Goal: Browse casually: Explore the website without a specific task or goal

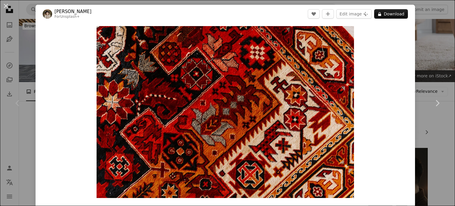
scroll to position [89, 0]
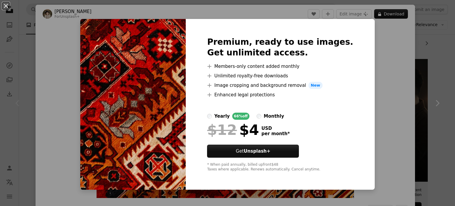
click at [376, 72] on div "An X shape Premium, ready to use images. Get unlimited access. A plus sign Memb…" at bounding box center [227, 103] width 455 height 206
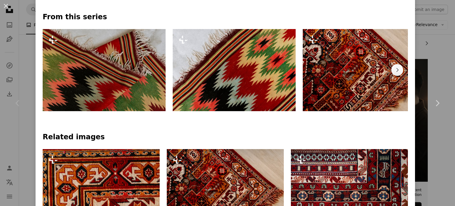
scroll to position [267, 0]
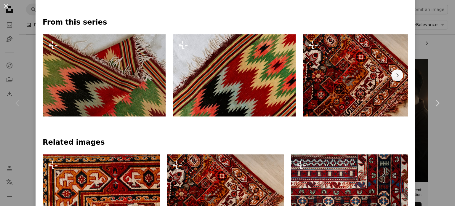
click at [338, 84] on img at bounding box center [364, 75] width 123 height 82
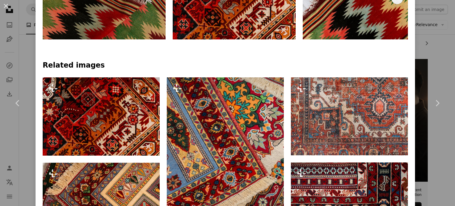
scroll to position [355, 0]
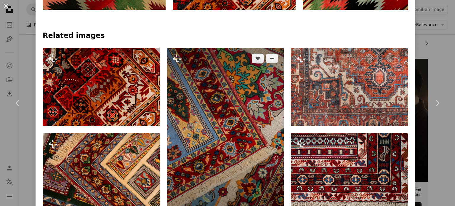
click at [246, 119] on img at bounding box center [225, 136] width 117 height 176
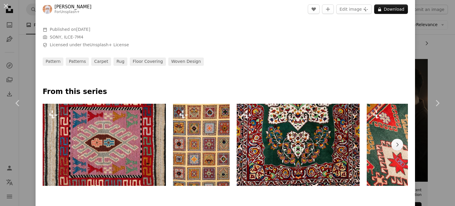
scroll to position [207, 0]
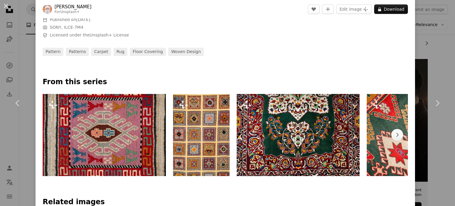
click at [356, 114] on img at bounding box center [298, 135] width 123 height 82
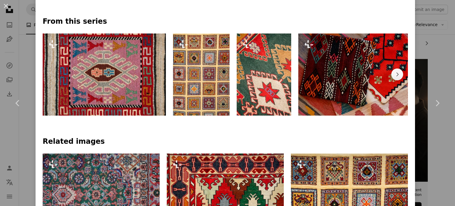
scroll to position [267, 0]
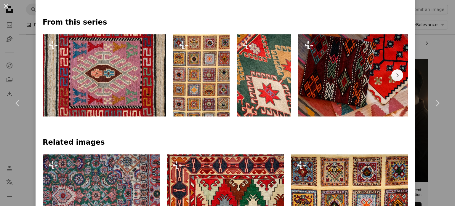
click at [323, 93] on img at bounding box center [359, 75] width 123 height 82
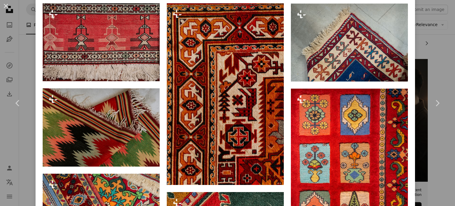
scroll to position [503, 0]
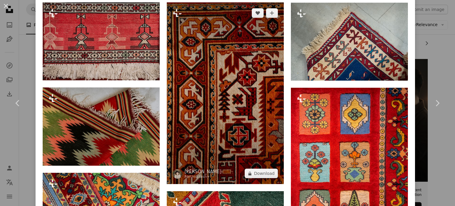
click at [231, 123] on img at bounding box center [225, 93] width 117 height 182
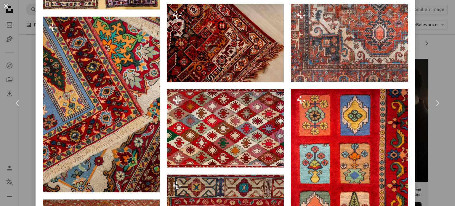
scroll to position [681, 0]
